Goal: Information Seeking & Learning: Learn about a topic

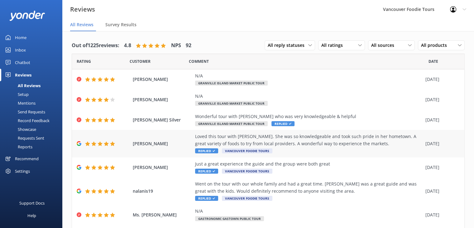
click at [146, 138] on div "[PERSON_NAME] Loved this tour with [PERSON_NAME]. She was so knowledgeable and …" at bounding box center [268, 143] width 393 height 27
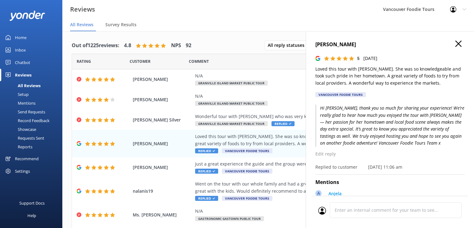
click at [456, 44] on icon "button" at bounding box center [459, 44] width 6 height 6
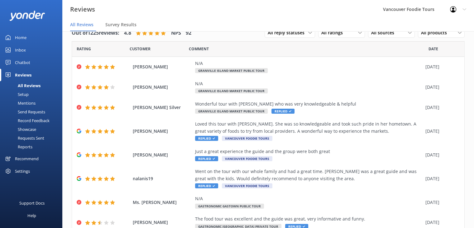
scroll to position [85, 0]
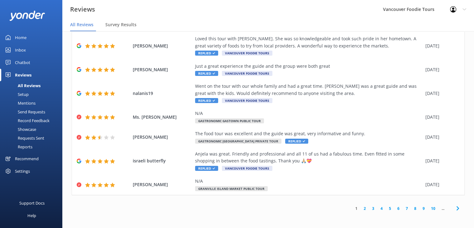
click at [428, 210] on link "10" at bounding box center [433, 208] width 11 height 6
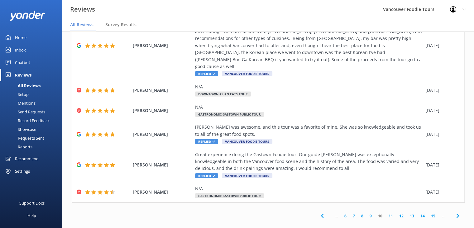
scroll to position [183, 0]
click at [428, 212] on link "15" at bounding box center [433, 215] width 11 height 6
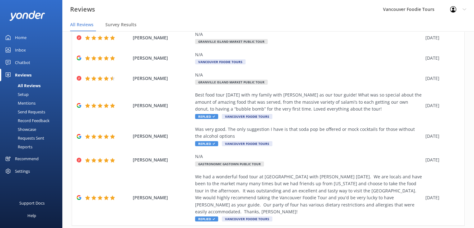
scroll to position [162, 0]
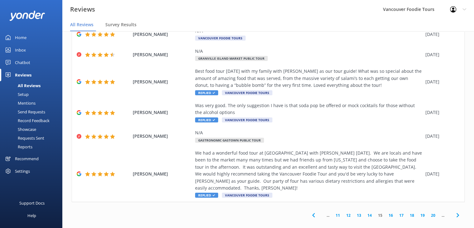
click at [428, 212] on link "20" at bounding box center [433, 215] width 11 height 6
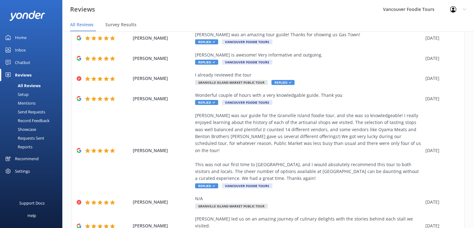
scroll to position [127, 0]
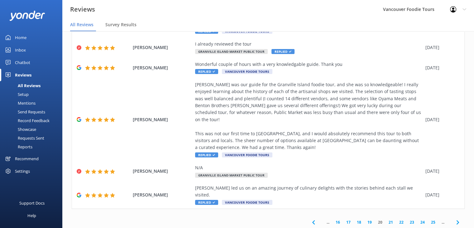
click at [428, 219] on link "25" at bounding box center [433, 222] width 11 height 6
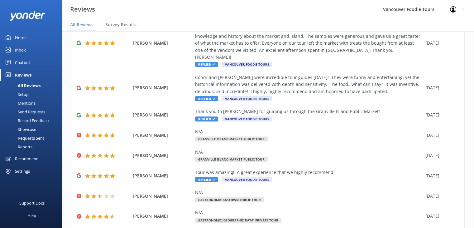
scroll to position [127, 0]
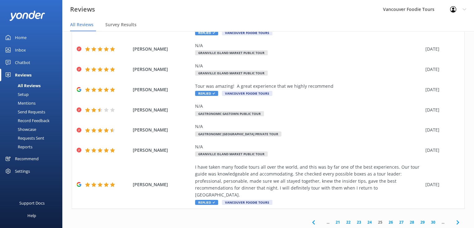
click at [354, 215] on div "... 21 22 23 24 25 26 27 28 29 30 ..." at bounding box center [386, 222] width 158 height 14
click at [354, 219] on link "23" at bounding box center [359, 222] width 11 height 6
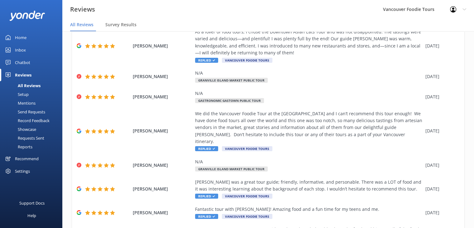
scroll to position [134, 0]
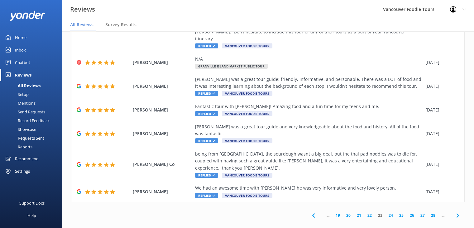
click at [343, 212] on link "20" at bounding box center [348, 215] width 11 height 6
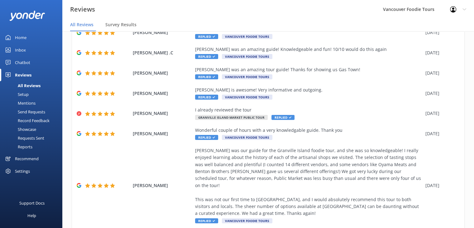
scroll to position [127, 0]
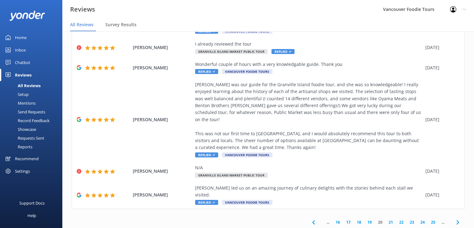
click at [334, 219] on link "16" at bounding box center [338, 222] width 11 height 6
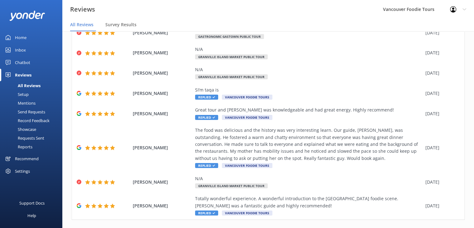
scroll to position [113, 0]
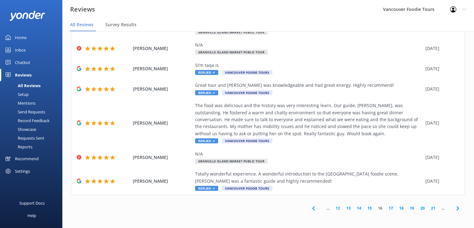
click at [386, 207] on link "17" at bounding box center [391, 208] width 11 height 6
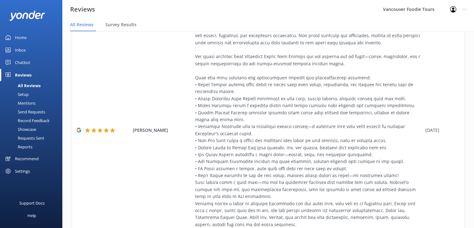
scroll to position [183, 0]
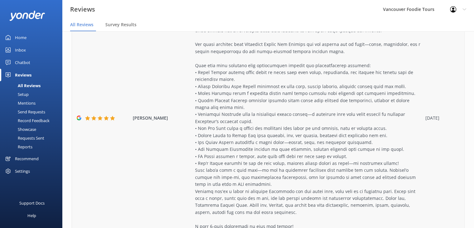
click at [330, 164] on div at bounding box center [308, 114] width 227 height 230
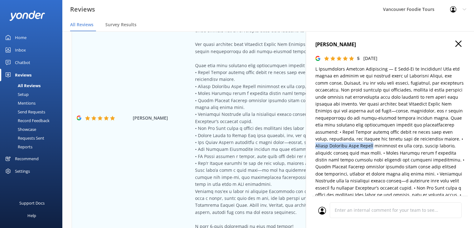
drag, startPoint x: 442, startPoint y: 138, endPoint x: 359, endPoint y: 146, distance: 83.0
click at [359, 146] on p at bounding box center [390, 187] width 149 height 244
